Goal: Navigation & Orientation: Find specific page/section

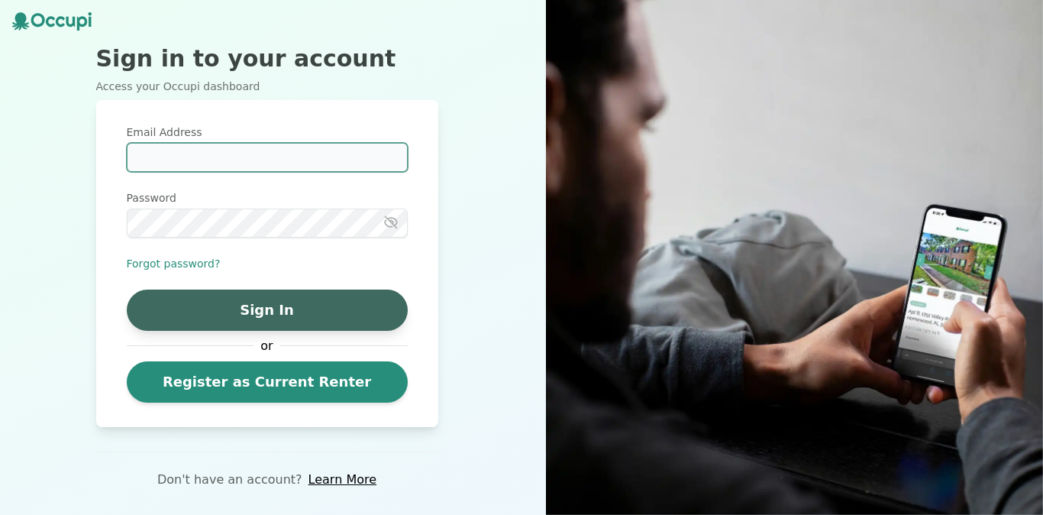
type input "**********"
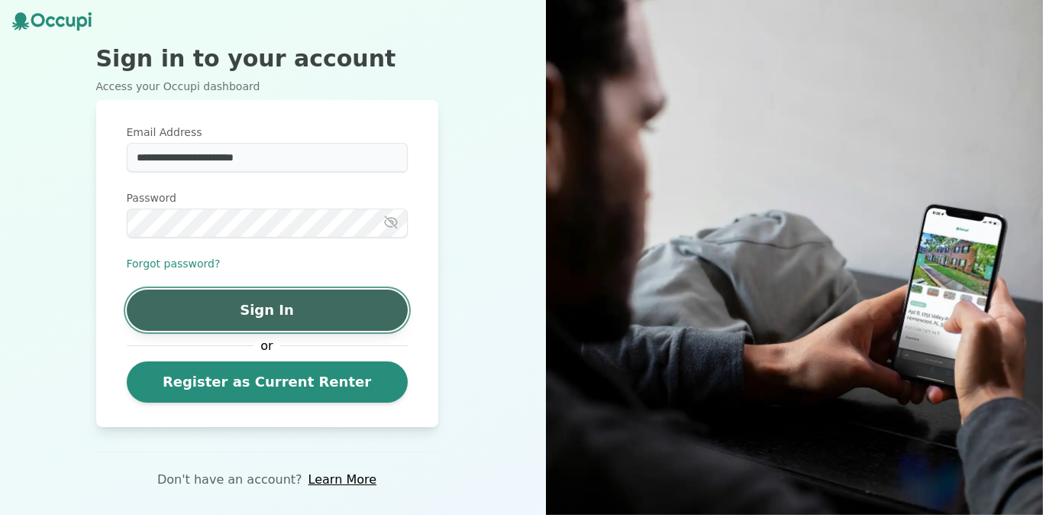
click at [289, 304] on button "Sign In" at bounding box center [267, 309] width 281 height 41
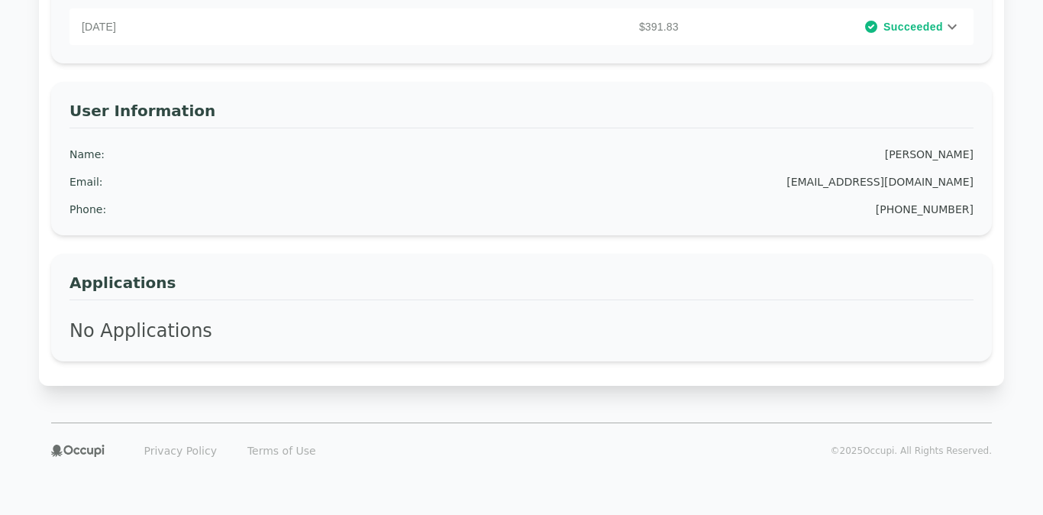
scroll to position [558, 0]
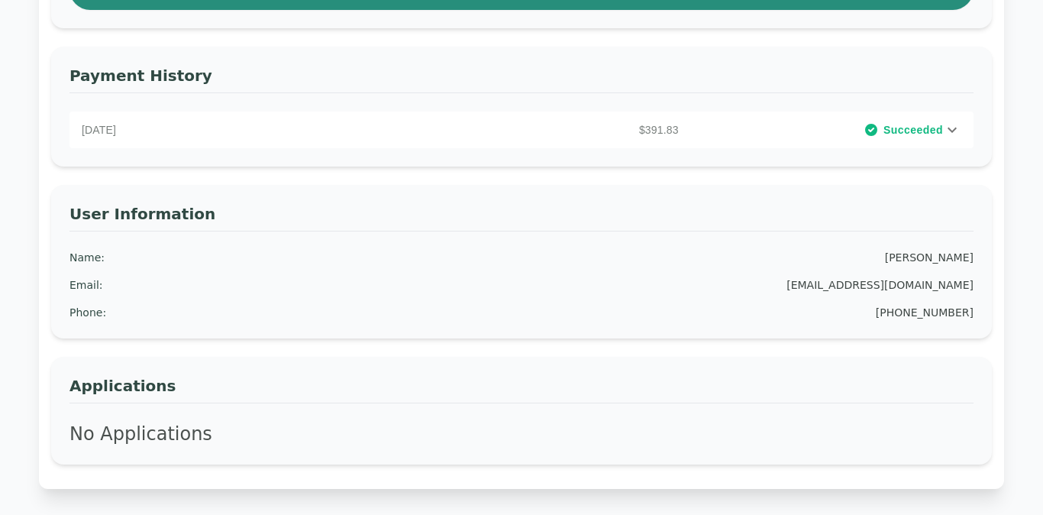
click at [955, 131] on icon at bounding box center [952, 130] width 18 height 18
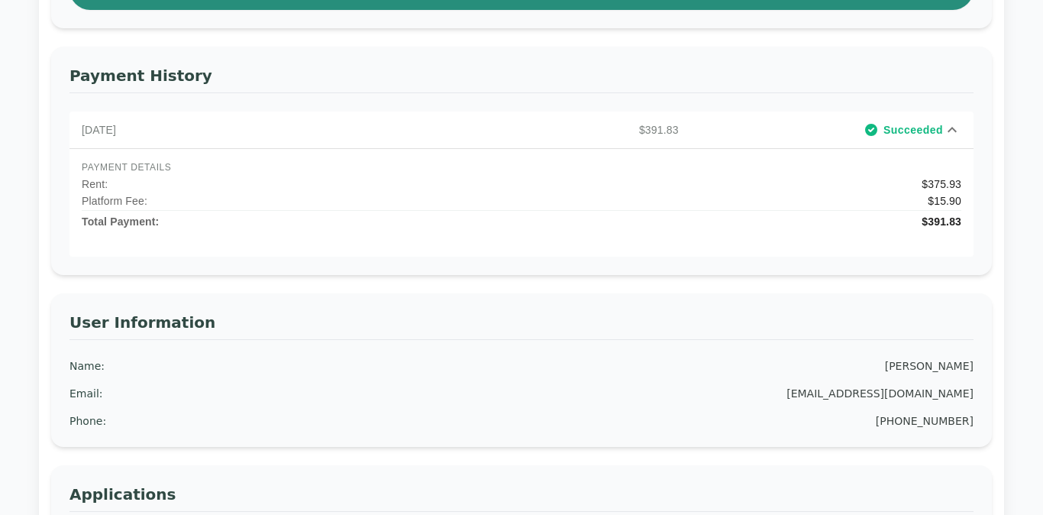
click at [1003, 267] on div "Welcome Home, Darold ! Lot 46, 4140 Violet Road, Corpus Christi, TX 78410 Prope…" at bounding box center [521, 44] width 965 height 1107
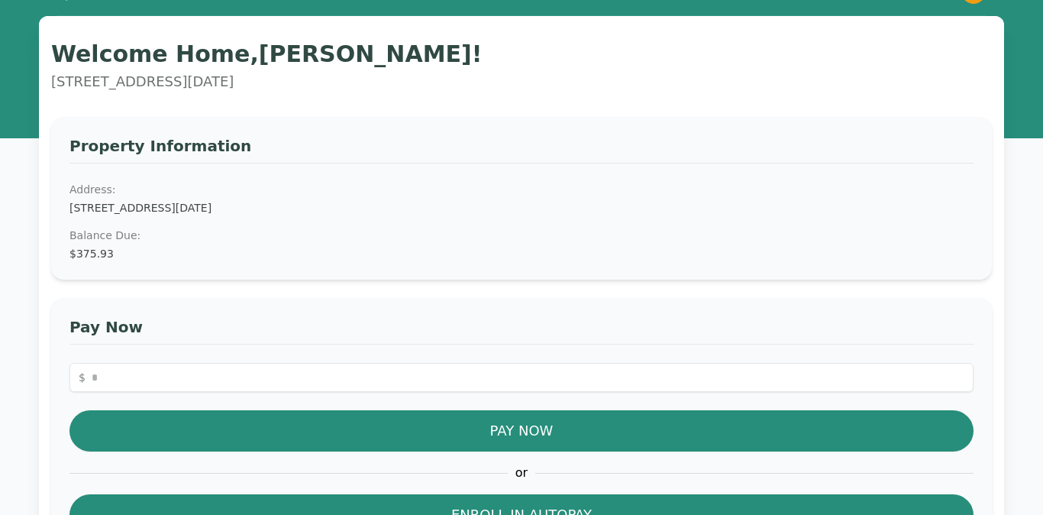
scroll to position [5, 0]
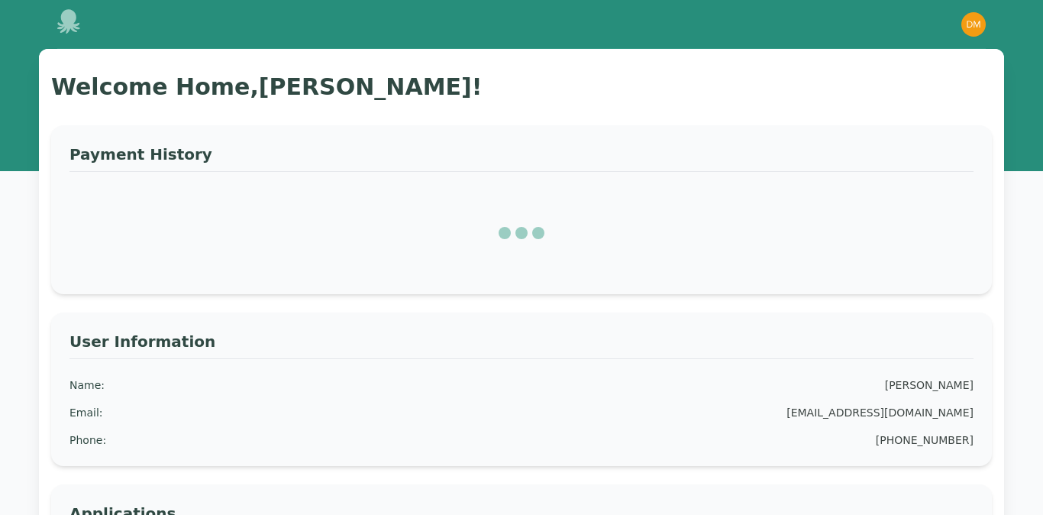
scroll to position [5, 0]
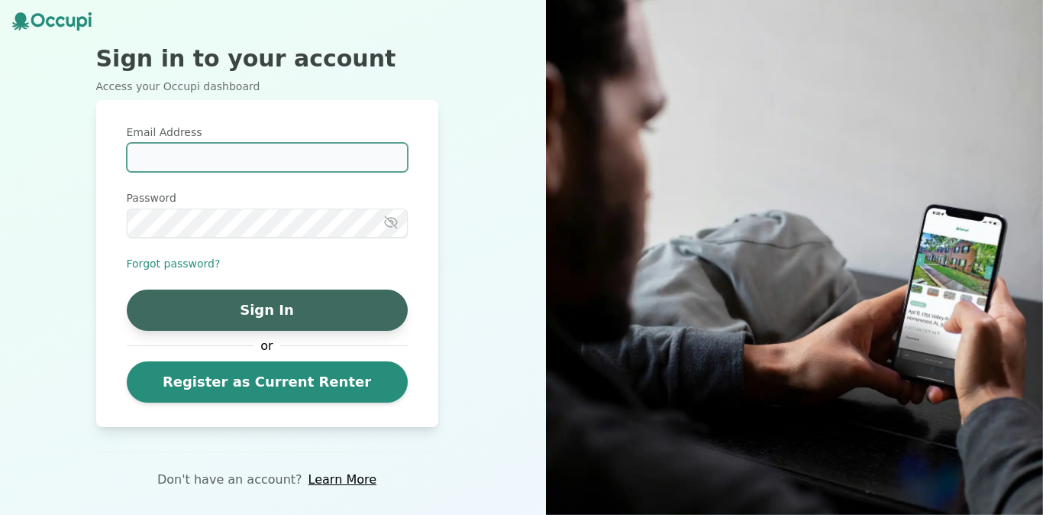
type input "**********"
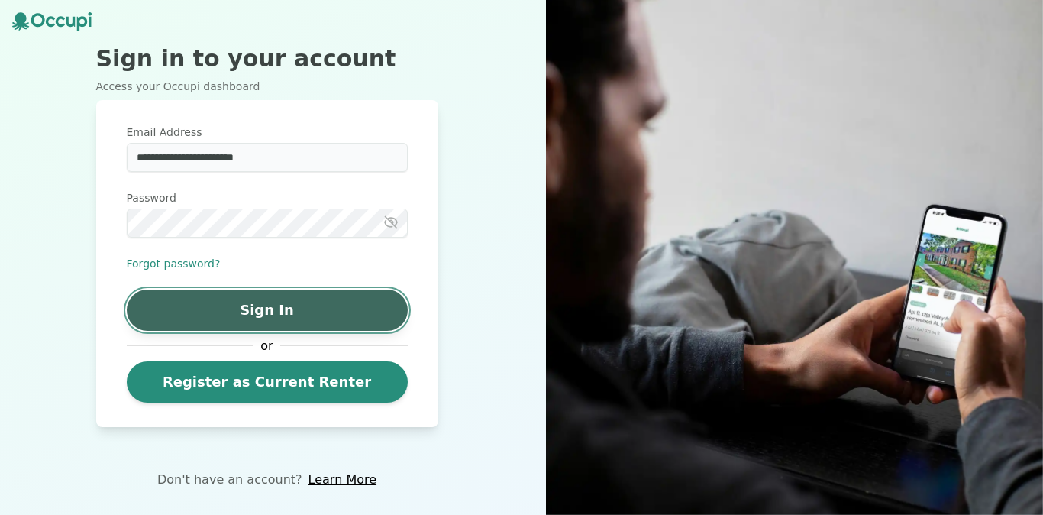
click at [302, 304] on button "Sign In" at bounding box center [267, 309] width 281 height 41
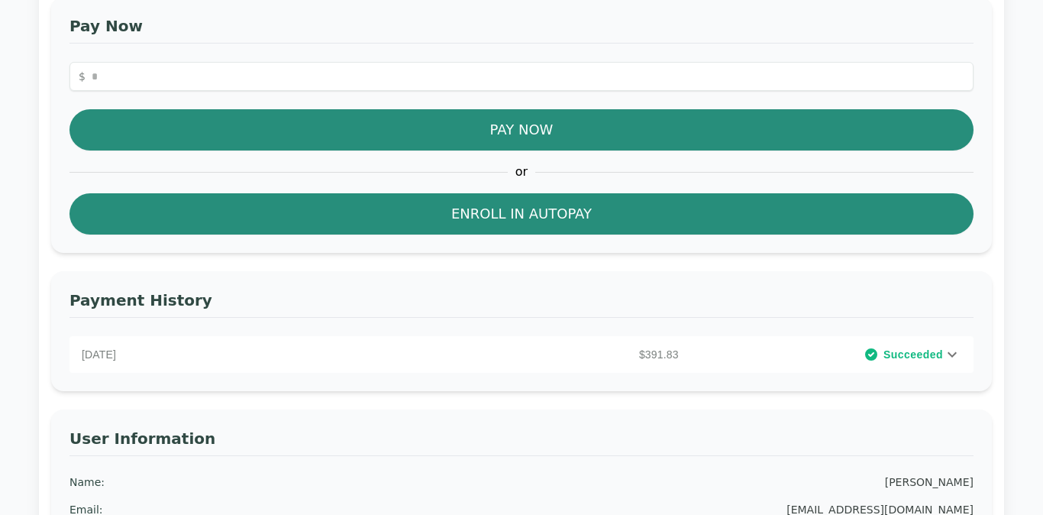
scroll to position [355, 0]
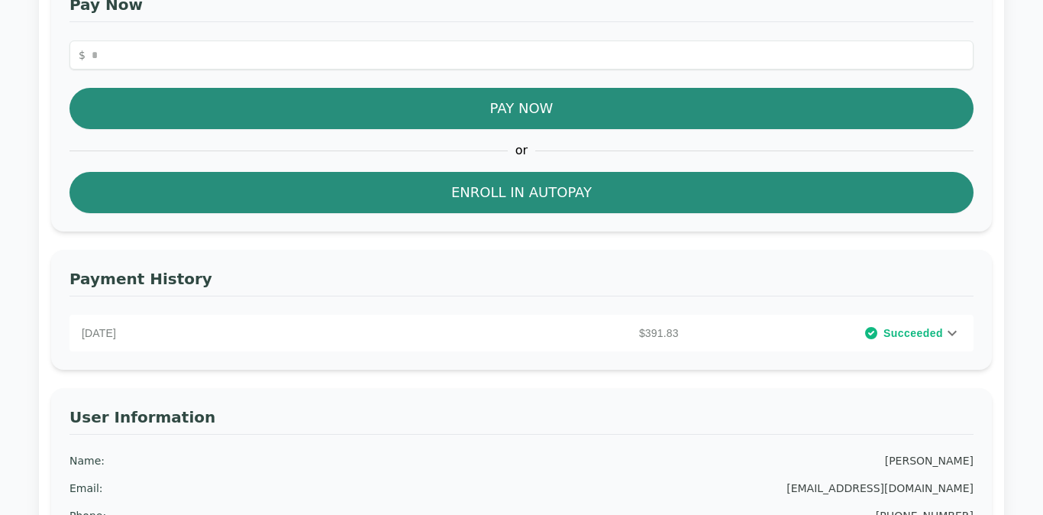
click at [953, 335] on icon at bounding box center [952, 333] width 9 height 5
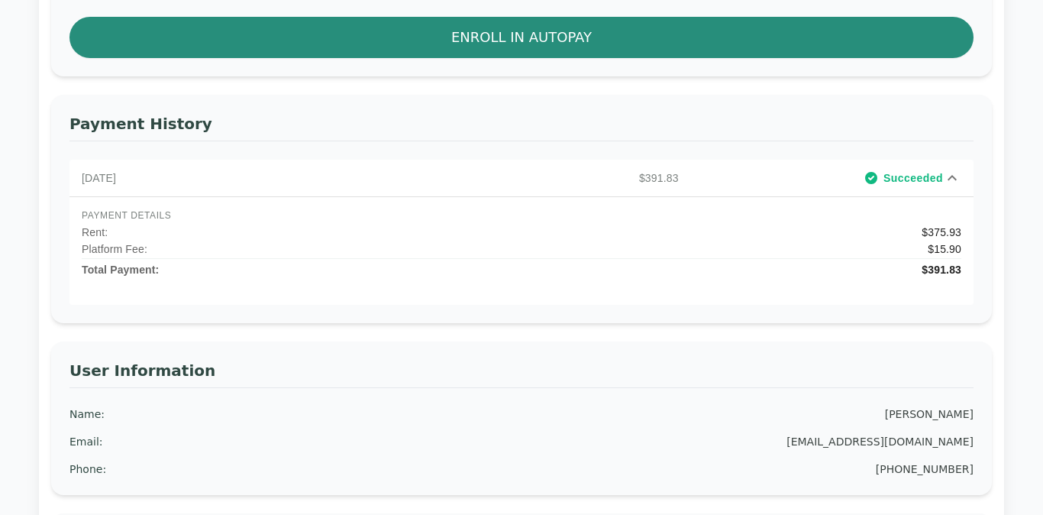
scroll to position [512, 0]
